Goal: Book appointment/travel/reservation

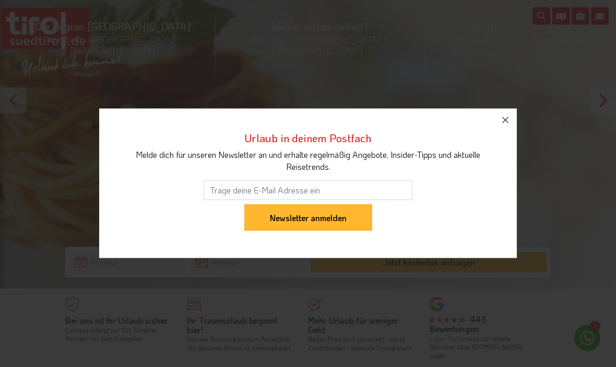
scroll to position [129, 0]
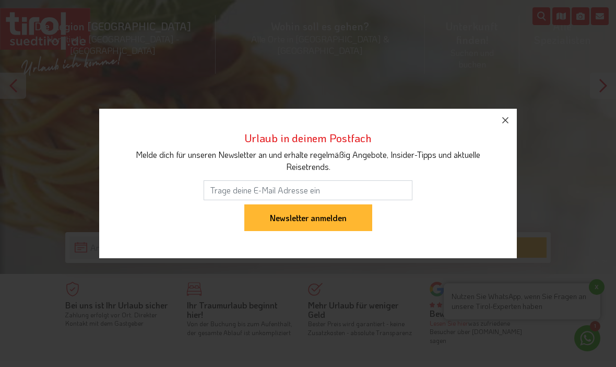
click at [509, 126] on icon "button" at bounding box center [505, 120] width 13 height 13
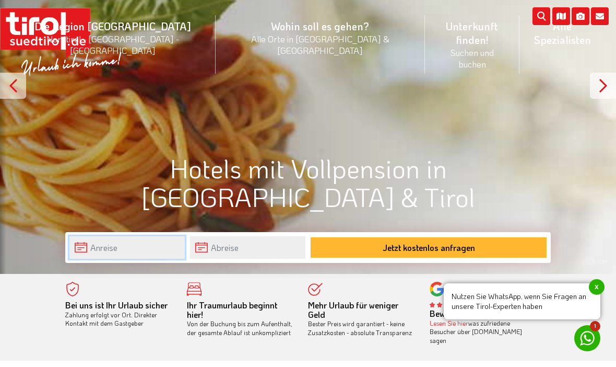
click at [89, 249] on input "text" at bounding box center [126, 247] width 115 height 22
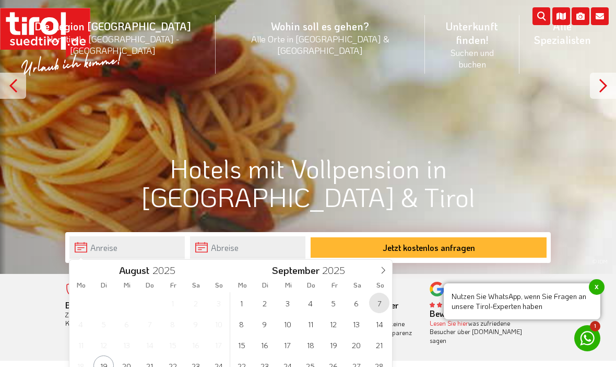
click at [382, 301] on span "7" at bounding box center [379, 302] width 20 height 20
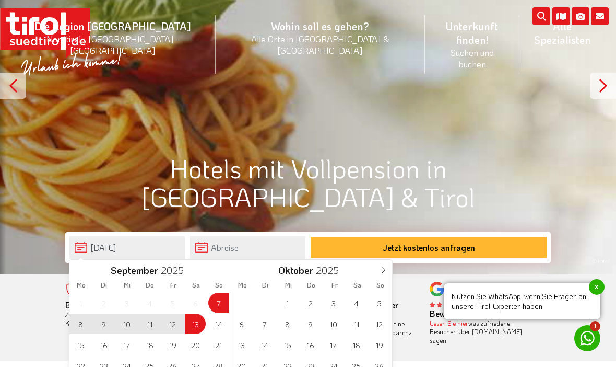
click at [200, 319] on span "13" at bounding box center [195, 323] width 20 height 20
type input "[DATE]"
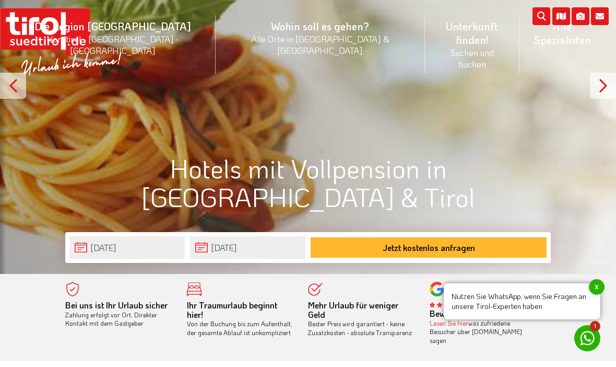
click at [512, 244] on button "Jetzt kostenlos anfragen" at bounding box center [429, 247] width 236 height 20
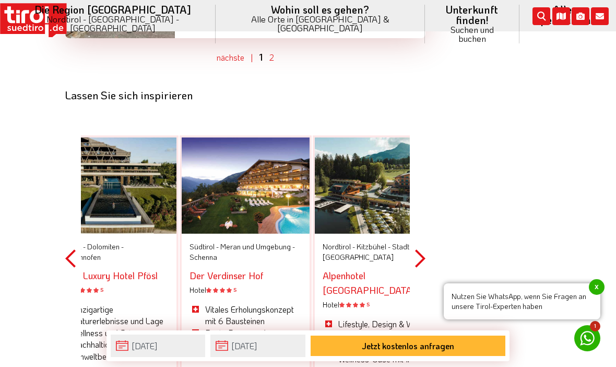
scroll to position [3364, 0]
